Goal: Obtain resource: Download file/media

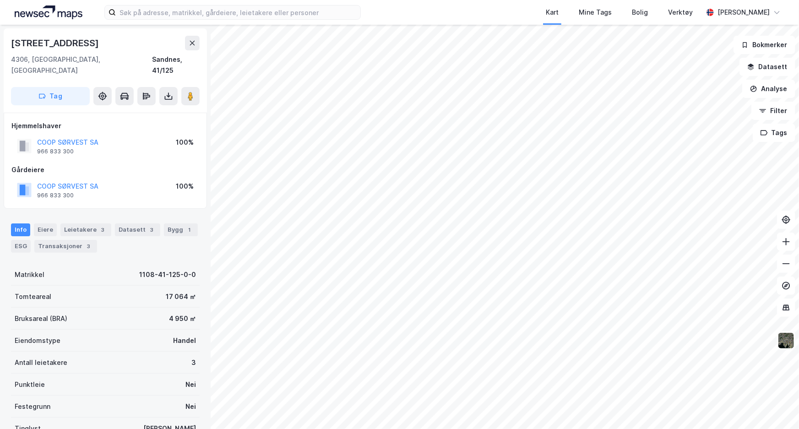
click at [172, 5] on div "Kart Mine Tags Bolig Verktøy [PERSON_NAME]" at bounding box center [399, 12] width 799 height 25
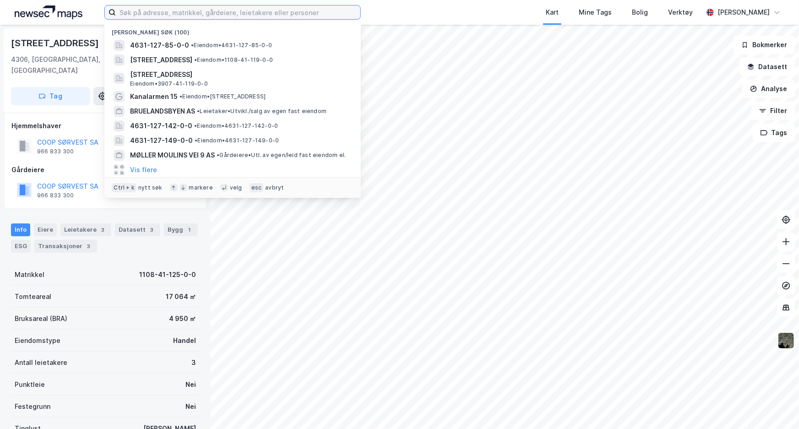
click at [170, 9] on input at bounding box center [238, 12] width 245 height 14
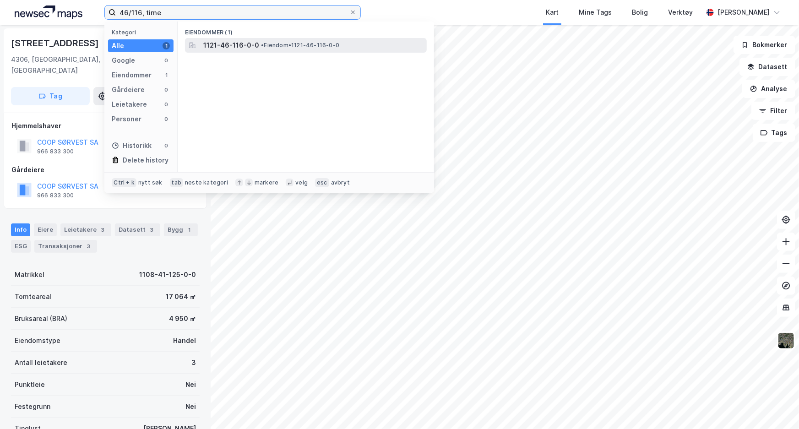
type input "46/116, time"
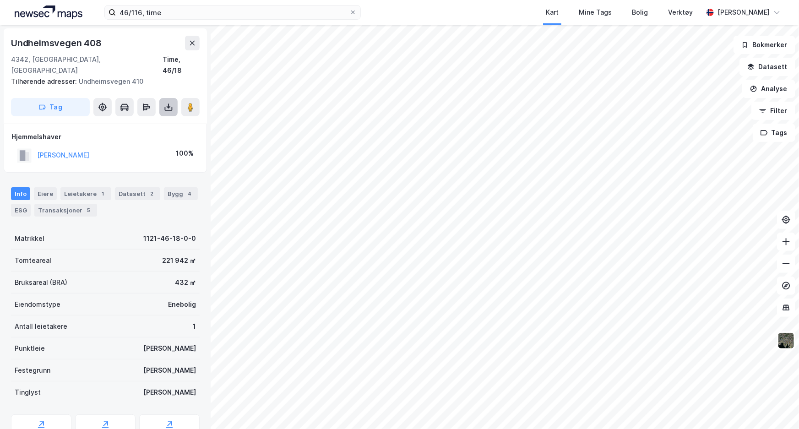
click at [172, 98] on button at bounding box center [168, 107] width 18 height 18
click at [165, 118] on div "Last ned grunnbok" at bounding box center [129, 125] width 98 height 15
click at [173, 98] on button at bounding box center [168, 107] width 18 height 18
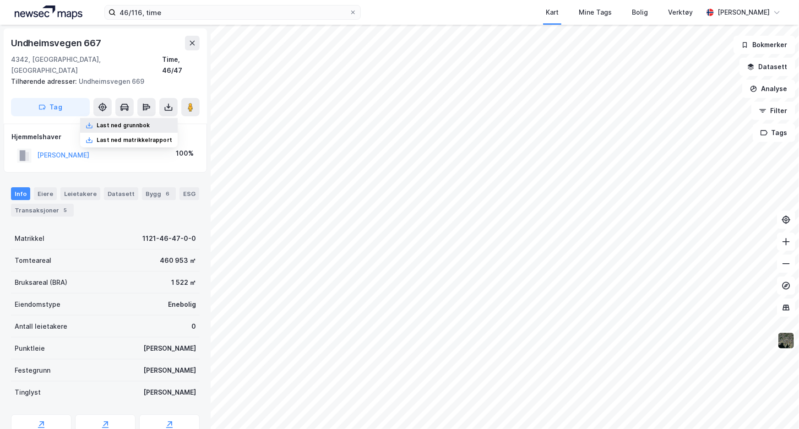
click at [169, 118] on div "Last ned grunnbok" at bounding box center [129, 125] width 98 height 15
